Goal: Task Accomplishment & Management: Manage account settings

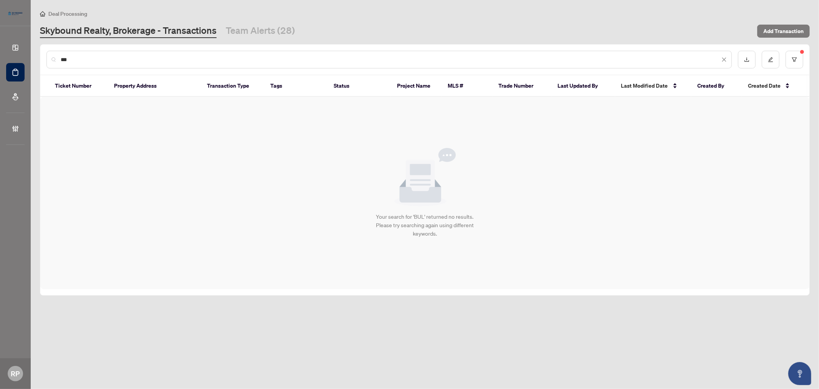
click at [84, 54] on div "***" at bounding box center [388, 60] width 685 height 18
drag, startPoint x: 91, startPoint y: 60, endPoint x: 52, endPoint y: 58, distance: 39.2
click at [52, 58] on div "***" at bounding box center [388, 60] width 685 height 18
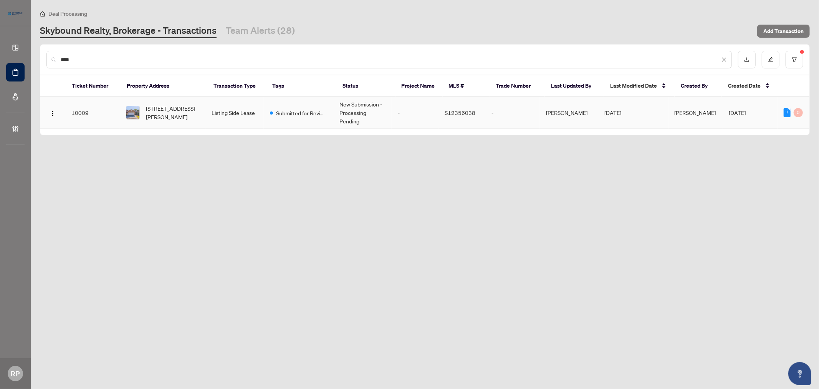
type input "***"
click at [169, 114] on span "[STREET_ADDRESS][PERSON_NAME]" at bounding box center [172, 112] width 53 height 17
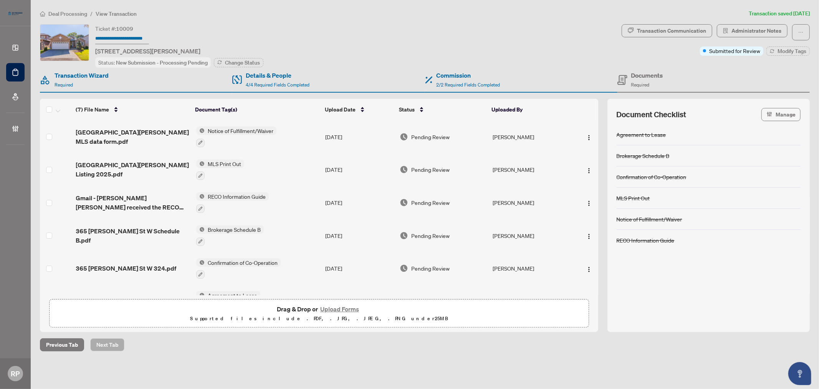
click at [126, 29] on span "10009" at bounding box center [124, 28] width 17 height 7
click at [189, 44] on div "Ticket #: [STREET_ADDRESS][PERSON_NAME]" at bounding box center [147, 39] width 105 height 31
click at [143, 40] on input "text" at bounding box center [122, 38] width 54 height 11
click at [131, 25] on span "10009" at bounding box center [124, 28] width 17 height 7
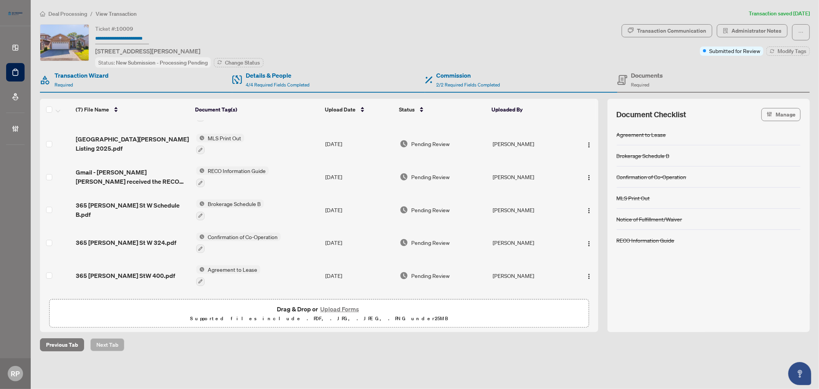
scroll to position [52, 0]
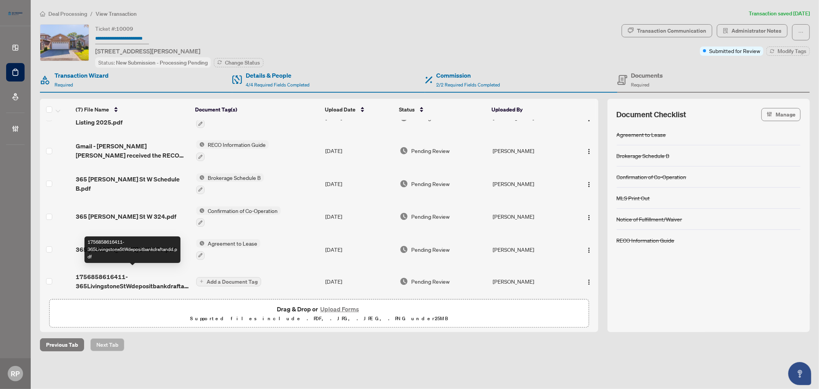
click at [129, 279] on span "1756858616411-365LivingstoneStWdepositbankdraftandd.pdf" at bounding box center [133, 281] width 114 height 18
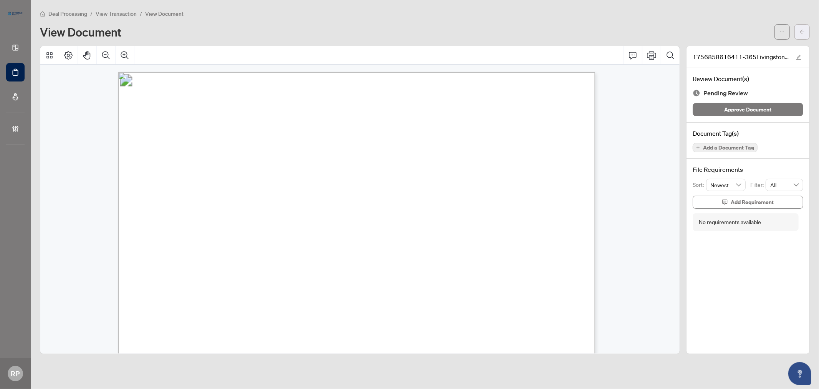
click at [804, 35] on span "button" at bounding box center [802, 32] width 5 height 12
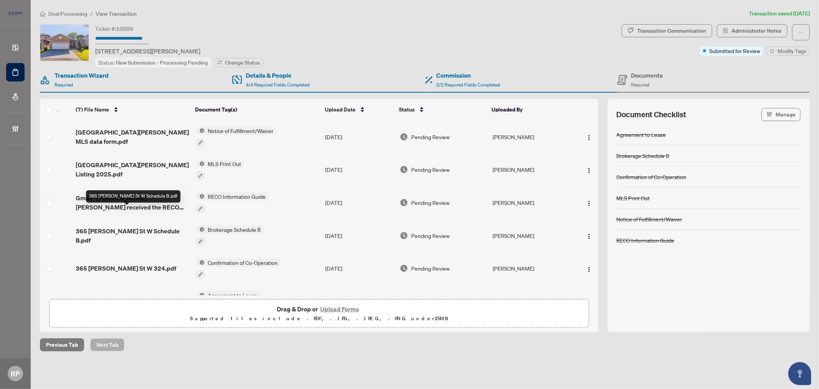
scroll to position [52, 0]
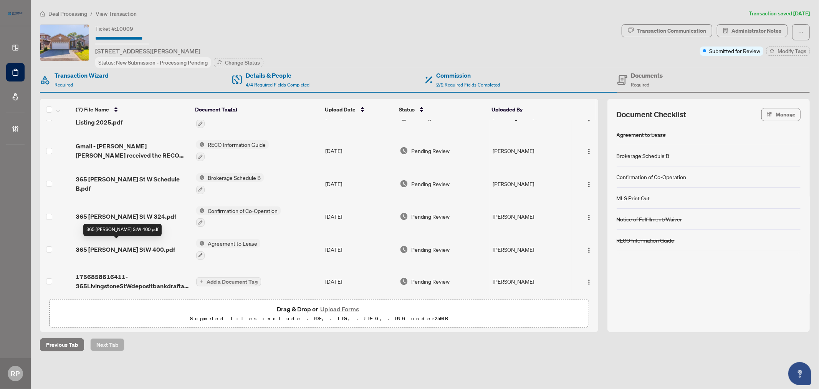
click at [100, 245] on span "365 [PERSON_NAME] StW 400.pdf" at bounding box center [125, 249] width 99 height 9
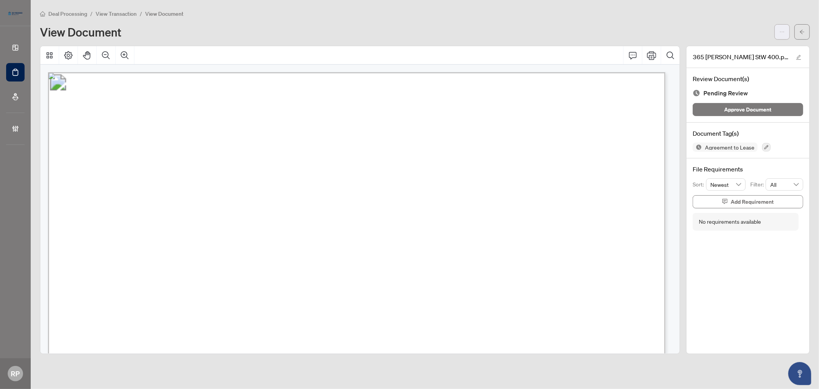
click at [778, 33] on button "button" at bounding box center [782, 31] width 15 height 15
drag, startPoint x: 405, startPoint y: 43, endPoint x: 374, endPoint y: 48, distance: 31.9
click at [404, 43] on div "Deal Processing / View Transaction / View Document View Document 365 [PERSON_NA…" at bounding box center [425, 181] width 770 height 344
click at [805, 30] on icon "arrow-left" at bounding box center [802, 31] width 5 height 5
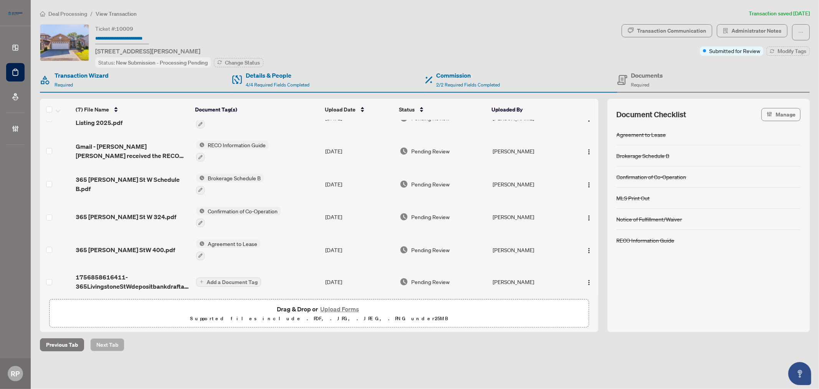
scroll to position [52, 0]
click at [124, 281] on span "1756858616411-365LivingstoneStWdepositbankdraftandd.pdf" at bounding box center [133, 281] width 114 height 18
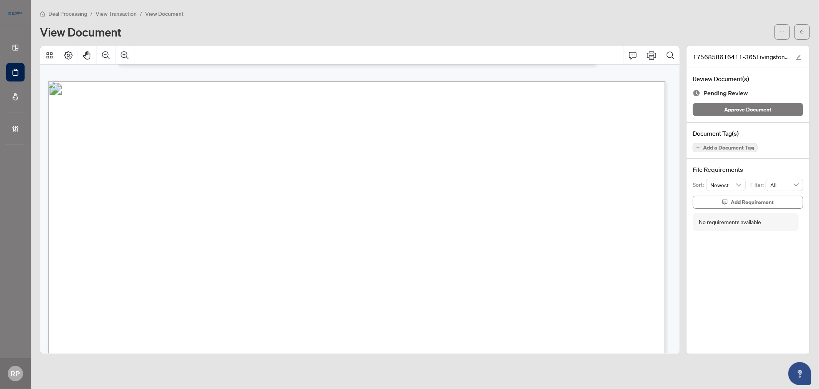
scroll to position [623, 0]
click at [746, 105] on span "Approve Document" at bounding box center [748, 109] width 47 height 12
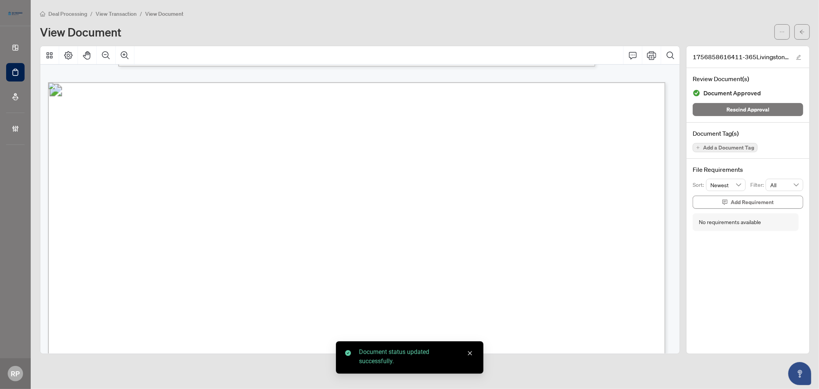
click at [728, 148] on span "Add a Document Tag" at bounding box center [728, 147] width 51 height 5
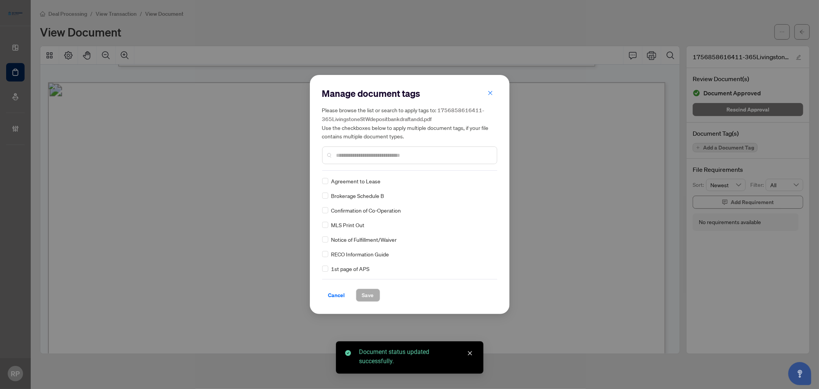
click at [404, 160] on div at bounding box center [409, 155] width 175 height 18
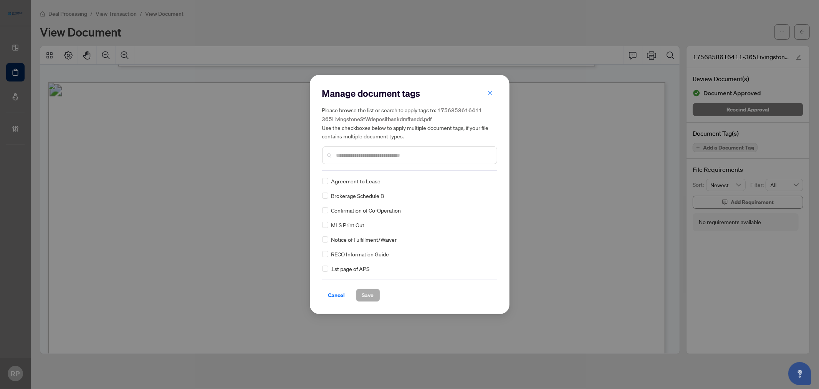
click at [393, 156] on input "text" at bounding box center [413, 155] width 154 height 8
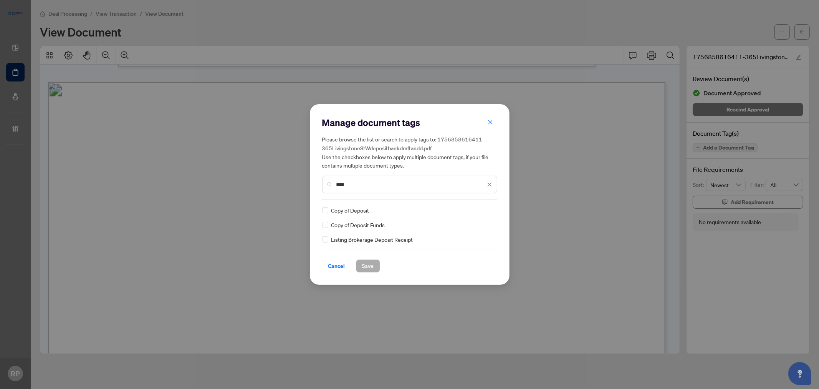
type input "****"
click at [370, 267] on span "Save" at bounding box center [368, 266] width 12 height 12
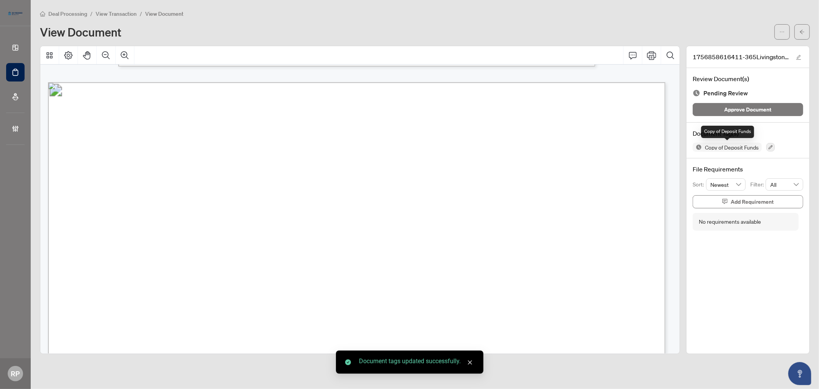
click at [723, 146] on span "Copy of Deposit Funds" at bounding box center [732, 146] width 60 height 5
click at [771, 145] on icon "button" at bounding box center [770, 147] width 5 height 5
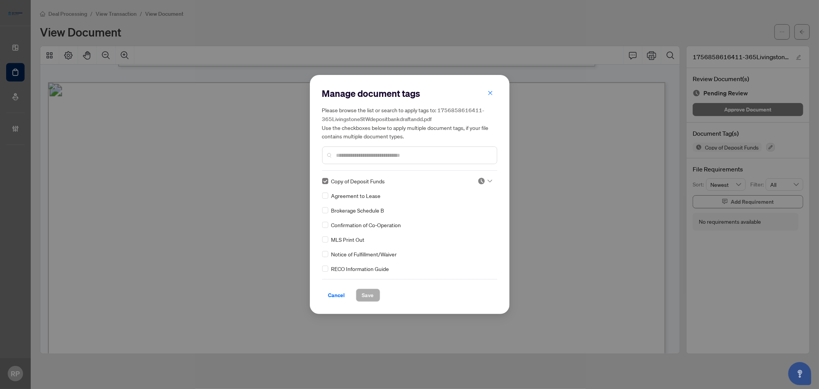
click at [478, 181] on img at bounding box center [482, 181] width 8 height 8
click at [463, 217] on div "Approved" at bounding box center [459, 218] width 49 height 8
click at [348, 299] on button "Cancel" at bounding box center [336, 294] width 29 height 13
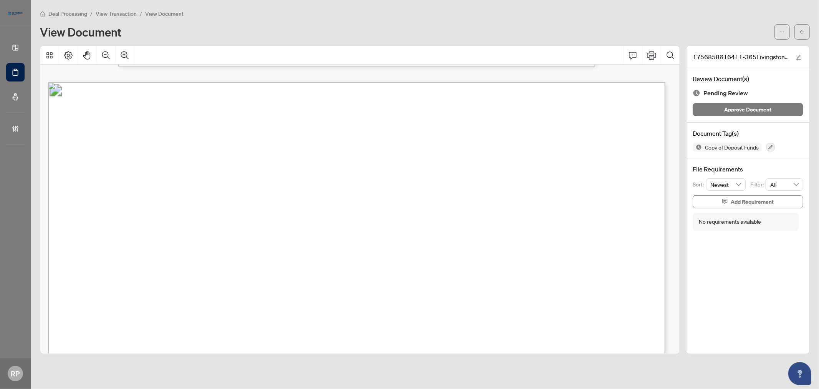
click at [717, 152] on div "Document Tag(s) Copy of Deposit Funds" at bounding box center [748, 141] width 123 height 36
click at [717, 150] on span "Copy of Deposit Funds" at bounding box center [727, 146] width 69 height 9
click at [719, 147] on span "Copy of Deposit Funds" at bounding box center [732, 146] width 60 height 5
click at [767, 148] on button "button" at bounding box center [771, 147] width 8 height 8
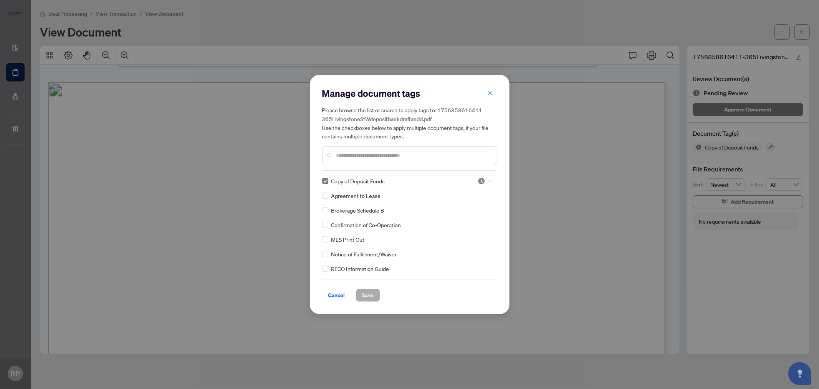
click at [488, 179] on icon at bounding box center [490, 180] width 5 height 3
click at [463, 218] on div "Approved" at bounding box center [459, 218] width 49 height 8
click at [377, 296] on button "Save" at bounding box center [368, 294] width 24 height 13
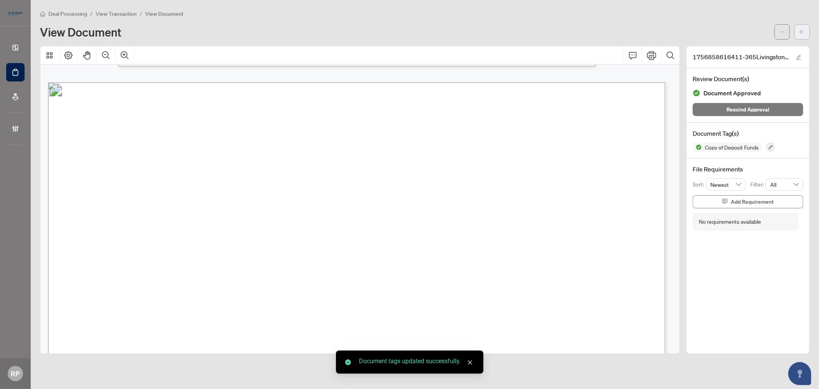
click at [800, 35] on span "button" at bounding box center [802, 32] width 5 height 12
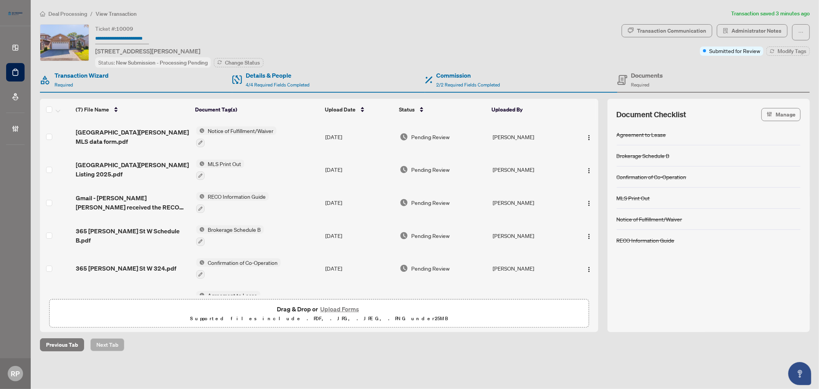
scroll to position [54, 0]
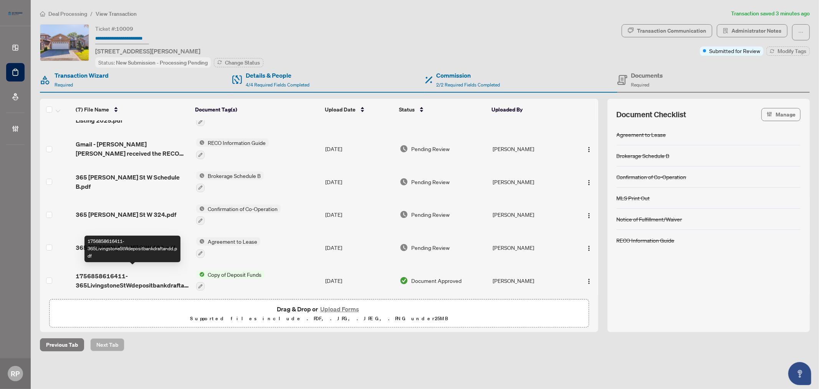
click at [136, 278] on span "1756858616411-365LivingstoneStWdepositbankdraftandd.pdf" at bounding box center [133, 280] width 114 height 18
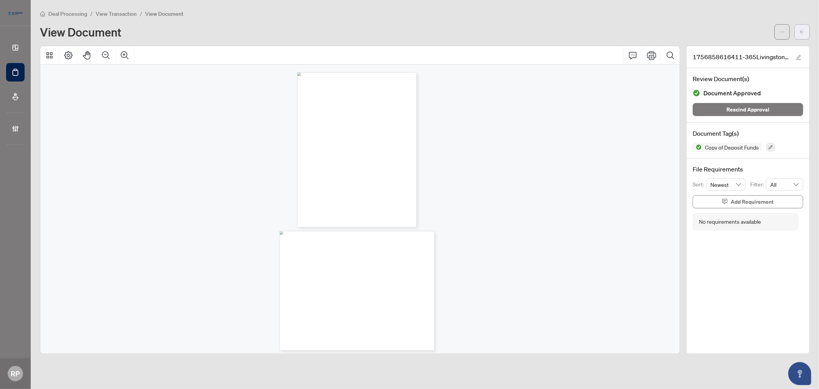
click at [801, 31] on icon "arrow-left" at bounding box center [802, 31] width 5 height 5
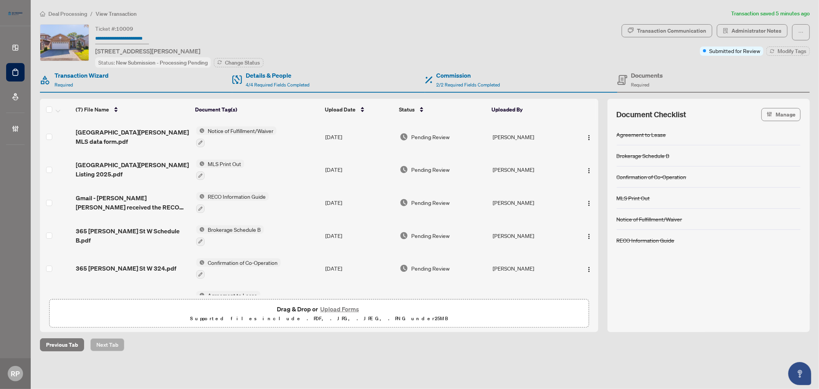
click at [320, 311] on button "Upload Forms" at bounding box center [339, 309] width 43 height 10
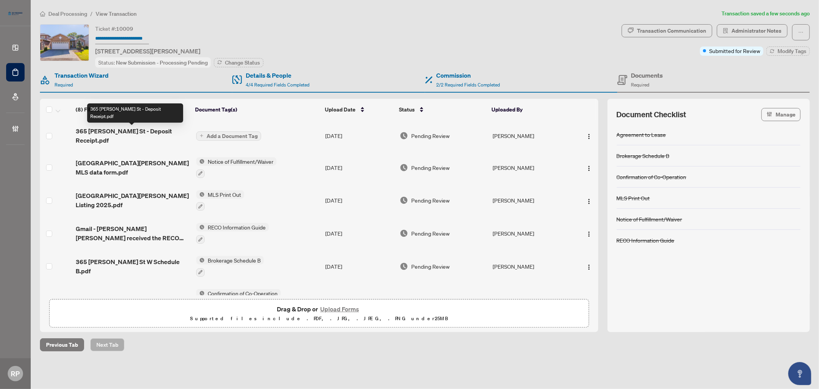
click at [152, 134] on span "365 [PERSON_NAME] St - Deposit Receipt.pdf" at bounding box center [133, 135] width 114 height 18
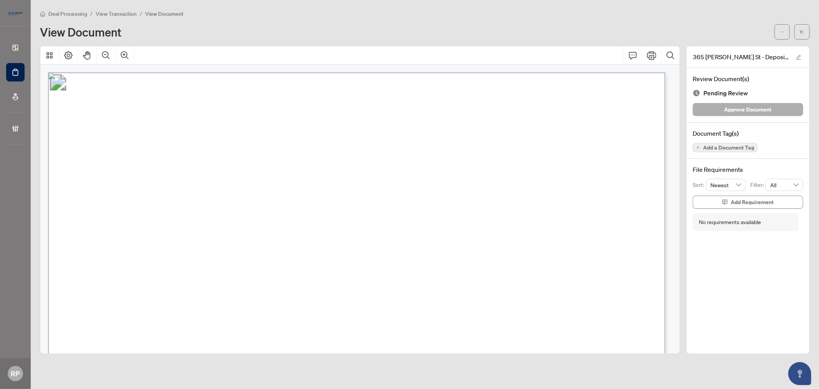
click at [749, 108] on span "Approve Document" at bounding box center [748, 109] width 47 height 12
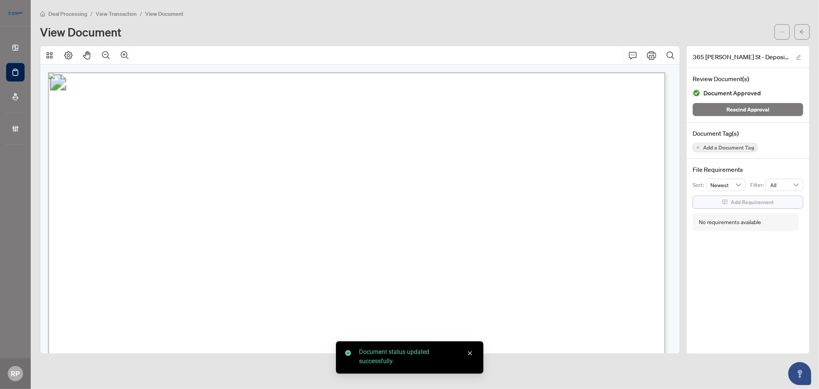
click at [759, 204] on span "Add Requirement" at bounding box center [752, 202] width 43 height 12
click at [763, 228] on span "Cancel" at bounding box center [761, 226] width 17 height 12
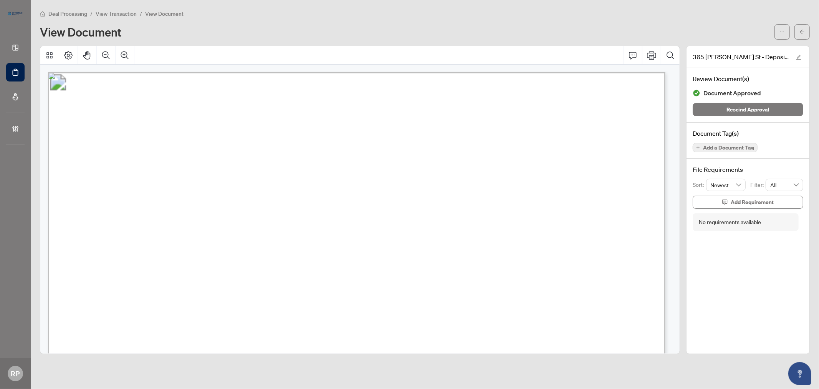
click at [745, 147] on span "Add a Document Tag" at bounding box center [728, 147] width 51 height 5
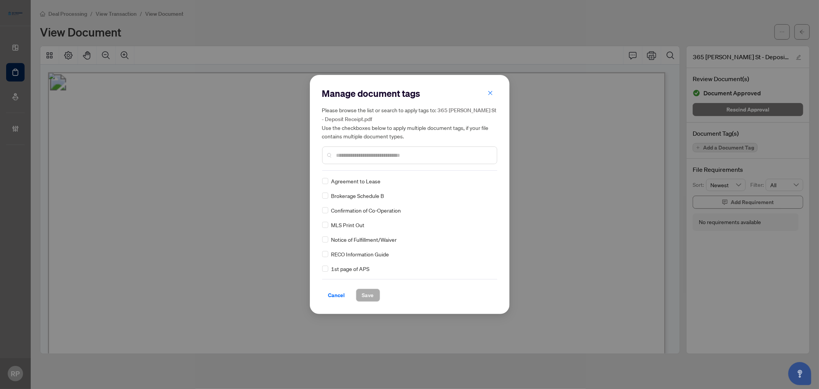
click at [404, 157] on input "text" at bounding box center [413, 155] width 154 height 8
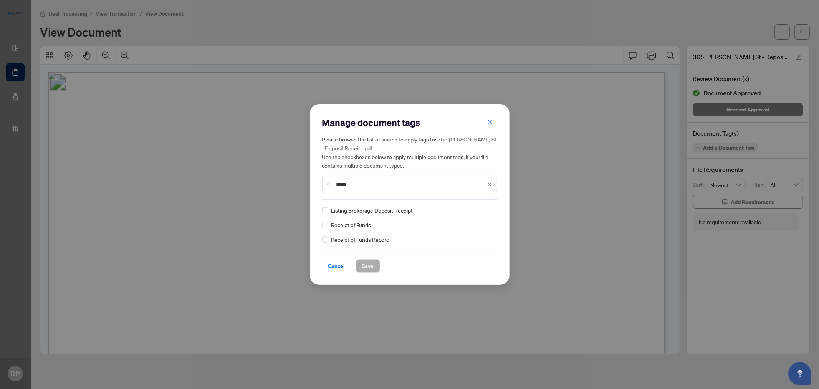
click at [359, 184] on input "*****" at bounding box center [410, 184] width 149 height 8
type input "*"
type input "*****"
click at [489, 207] on div at bounding box center [485, 210] width 15 height 8
click at [463, 248] on div "Approved" at bounding box center [461, 247] width 49 height 8
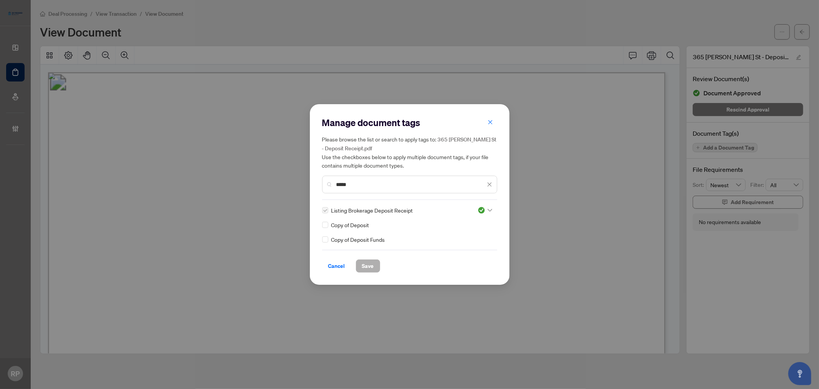
click at [367, 269] on span "Save" at bounding box center [368, 266] width 12 height 12
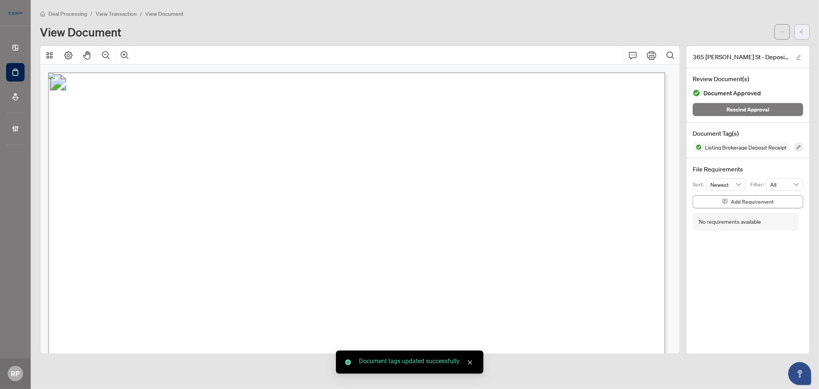
click at [807, 34] on button "button" at bounding box center [802, 31] width 15 height 15
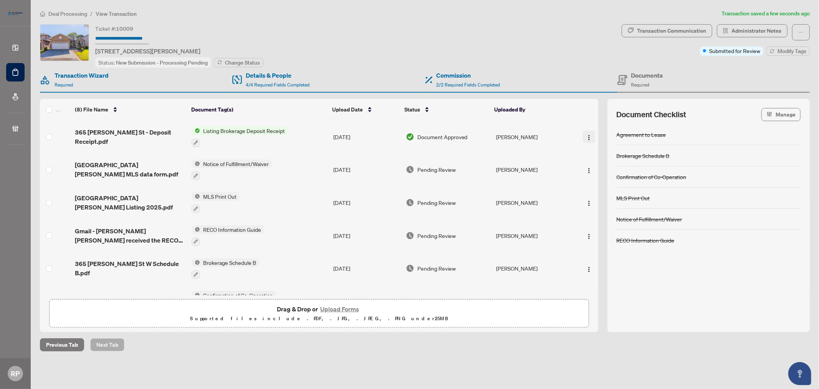
click at [585, 140] on button "button" at bounding box center [589, 137] width 12 height 12
click at [601, 198] on span "Document Permissions" at bounding box center [623, 200] width 73 height 8
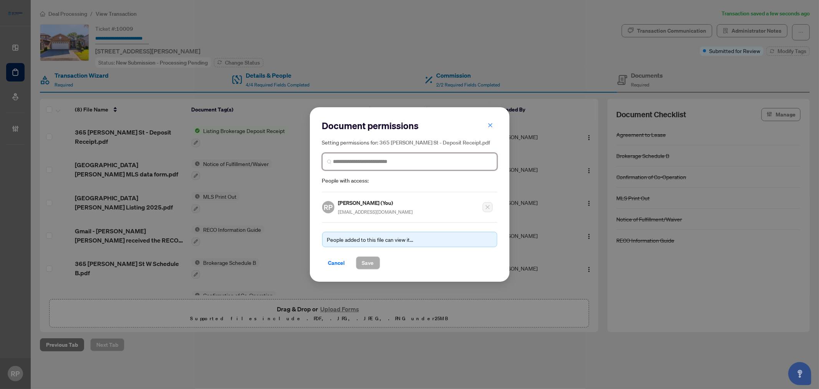
click at [380, 161] on input "search" at bounding box center [412, 161] width 159 height 8
type input "*******"
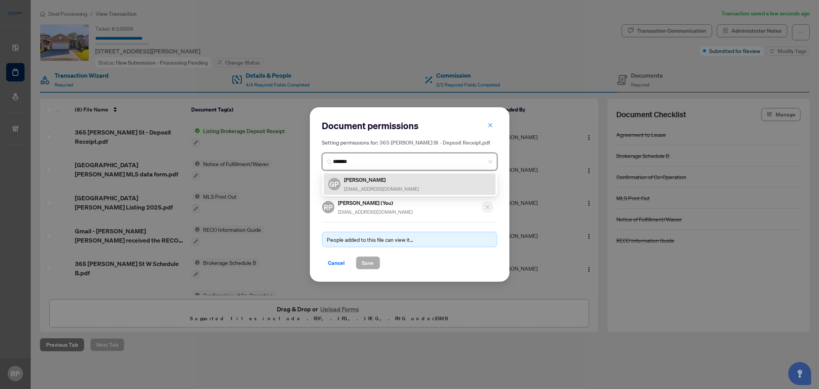
click at [371, 186] on span "[EMAIL_ADDRESS][DOMAIN_NAME]" at bounding box center [381, 189] width 75 height 6
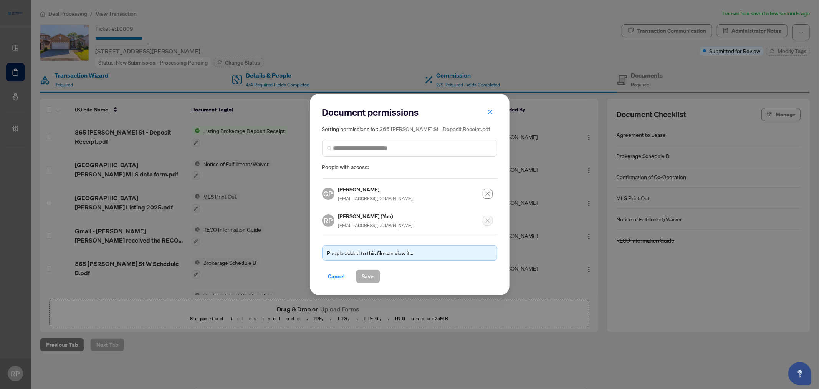
click at [366, 279] on span "Save" at bounding box center [368, 276] width 12 height 12
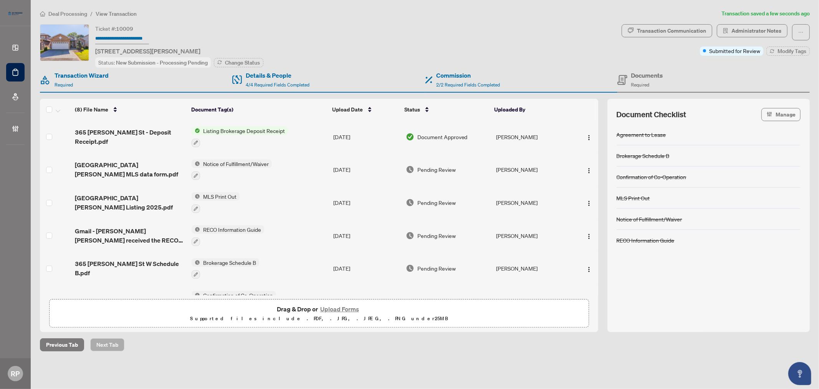
click at [330, 308] on button "Upload Forms" at bounding box center [339, 309] width 43 height 10
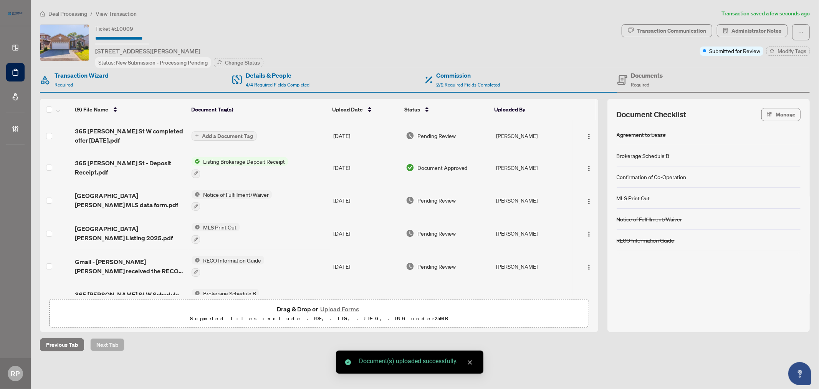
click at [469, 359] on icon "close" at bounding box center [469, 361] width 5 height 5
